Goal: Book appointment/travel/reservation

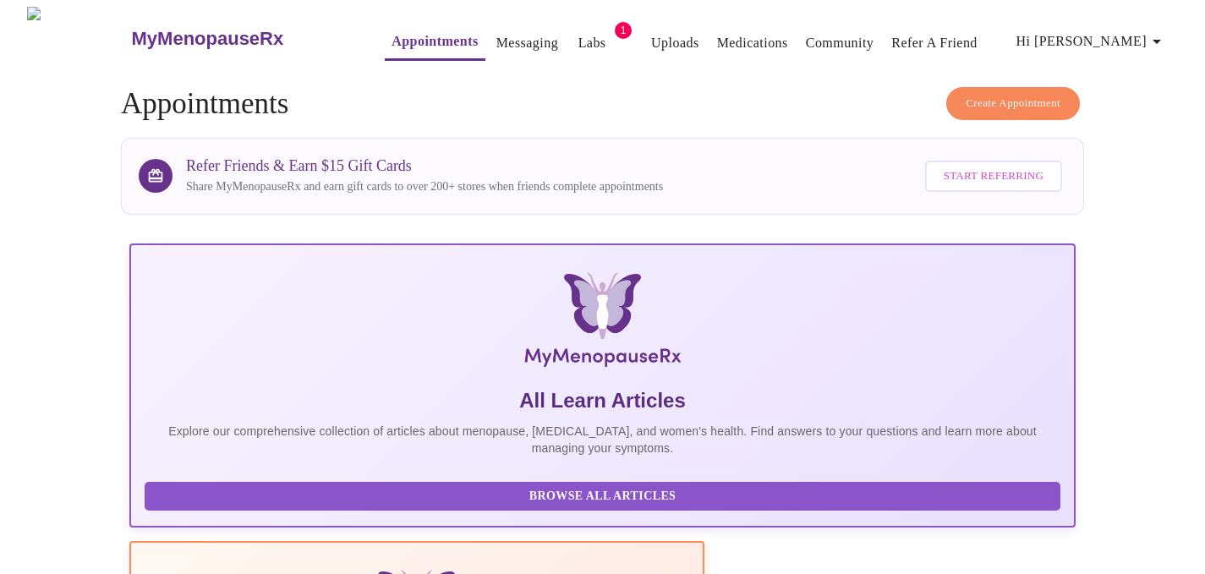
scroll to position [634, 0]
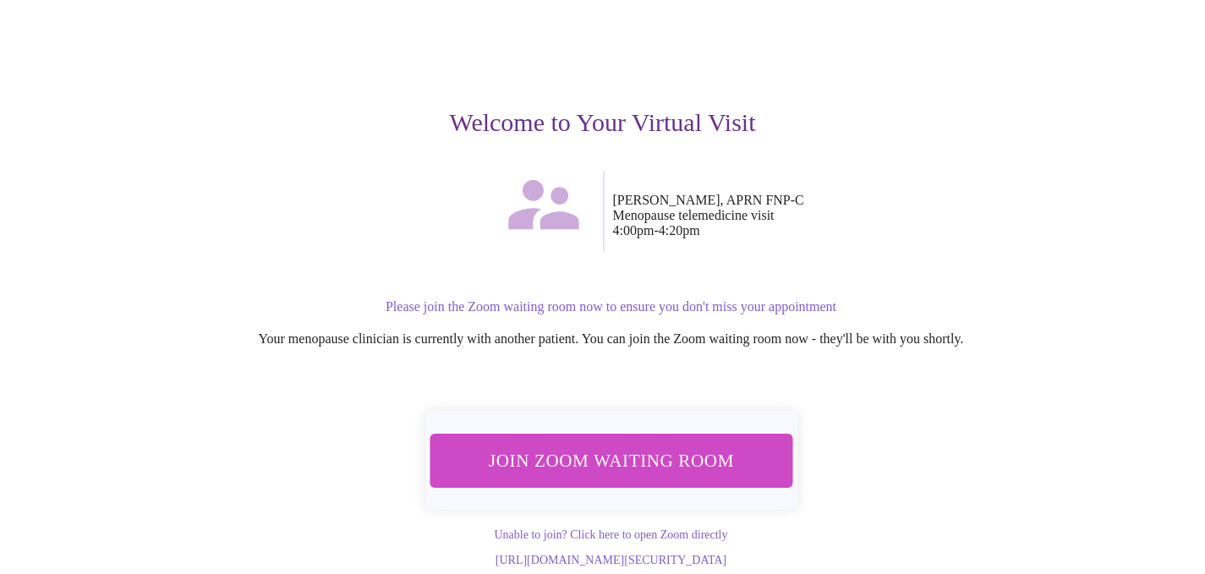
scroll to position [132, 0]
click at [612, 445] on span "Join Zoom Waiting Room" at bounding box center [610, 460] width 318 height 31
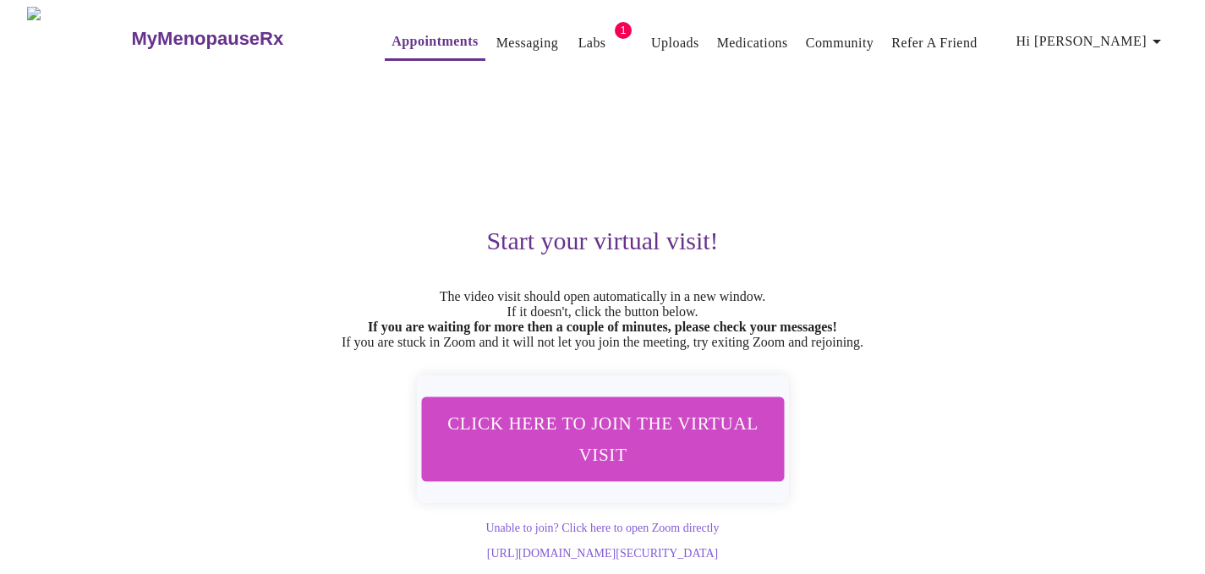
scroll to position [29, 0]
